Goal: Task Accomplishment & Management: Use online tool/utility

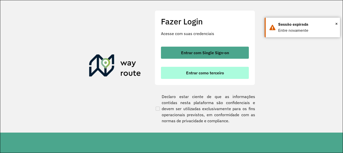
click at [214, 72] on span "Entrar como terceiro" at bounding box center [205, 73] width 38 height 4
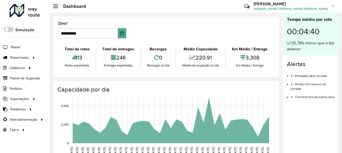
click at [60, 58] on div "13" at bounding box center [77, 57] width 35 height 11
click at [30, 57] on div at bounding box center [34, 57] width 8 height 5
click at [58, 59] on span "Entregas" at bounding box center [64, 57] width 14 height 5
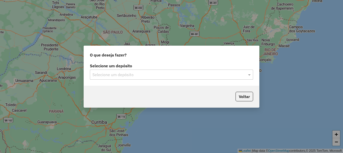
click at [127, 75] on input "text" at bounding box center [167, 75] width 148 height 6
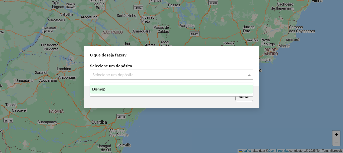
click at [126, 90] on div "Dismepi" at bounding box center [171, 89] width 163 height 9
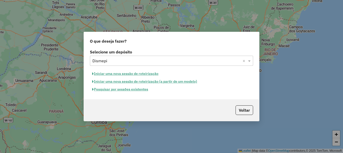
click at [126, 90] on button "Pesquisar por sessões existentes" at bounding box center [120, 89] width 61 height 8
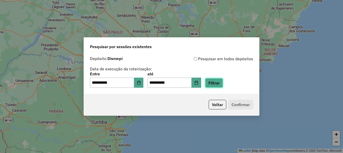
click at [222, 85] on button "Filtrar" at bounding box center [214, 83] width 18 height 10
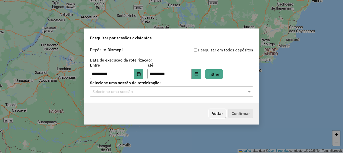
click at [130, 93] on input "text" at bounding box center [167, 92] width 148 height 6
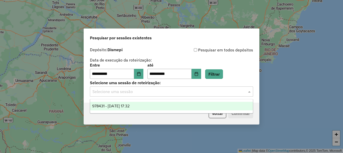
click at [122, 105] on span "978431 - 13/08/2025 17:32" at bounding box center [110, 106] width 37 height 4
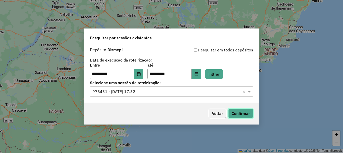
click at [233, 114] on button "Confirmar" at bounding box center [241, 113] width 25 height 10
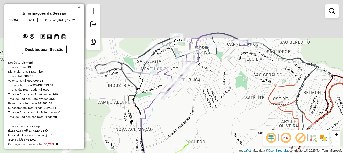
drag, startPoint x: 202, startPoint y: 55, endPoint x: 202, endPoint y: 76, distance: 20.6
click at [202, 76] on div "Janela de atendimento Grade de atendimento Capacidade Transportadoras Veículos …" at bounding box center [171, 76] width 343 height 153
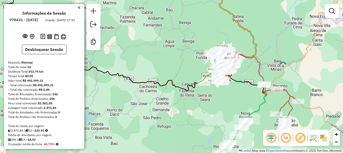
click at [78, 10] on div at bounding box center [43, 7] width 74 height 7
click at [78, 7] on em at bounding box center [79, 7] width 3 height 5
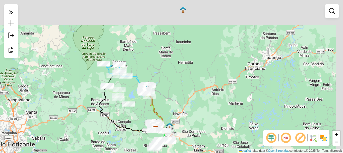
drag, startPoint x: 250, startPoint y: 35, endPoint x: 207, endPoint y: 103, distance: 80.8
click at [221, 112] on div "Janela de atendimento Grade de atendimento Capacidade Transportadoras Veículos …" at bounding box center [171, 76] width 343 height 153
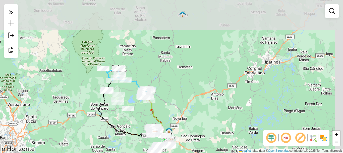
drag, startPoint x: 196, startPoint y: 98, endPoint x: 235, endPoint y: 118, distance: 43.5
click at [235, 118] on div "Janela de atendimento Grade de atendimento Capacidade Transportadoras Veículos …" at bounding box center [171, 76] width 343 height 153
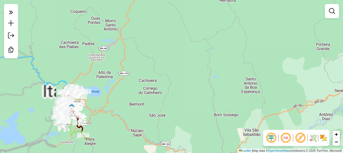
drag, startPoint x: 121, startPoint y: 93, endPoint x: 205, endPoint y: 38, distance: 101.1
click at [205, 38] on div "Janela de atendimento Grade de atendimento Capacidade Transportadoras Veículos …" at bounding box center [171, 76] width 343 height 153
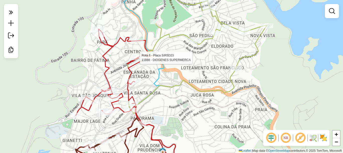
select select "**********"
